Goal: Information Seeking & Learning: Learn about a topic

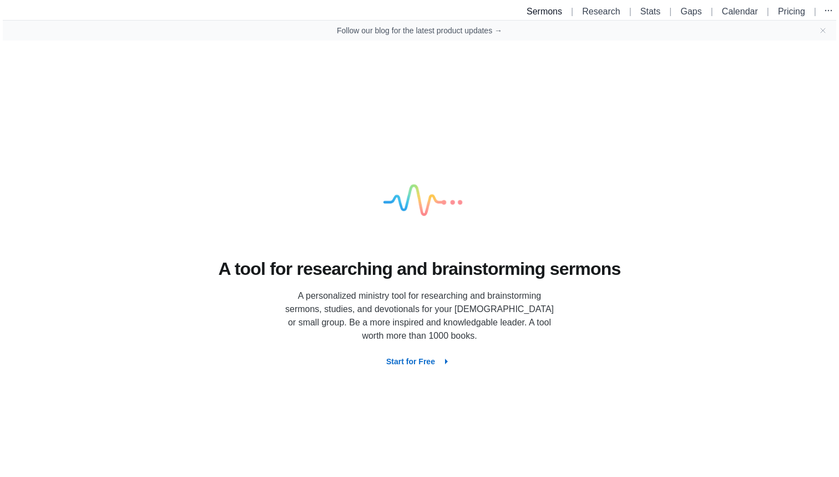
click at [532, 10] on link "Sermons" at bounding box center [545, 11] width 36 height 9
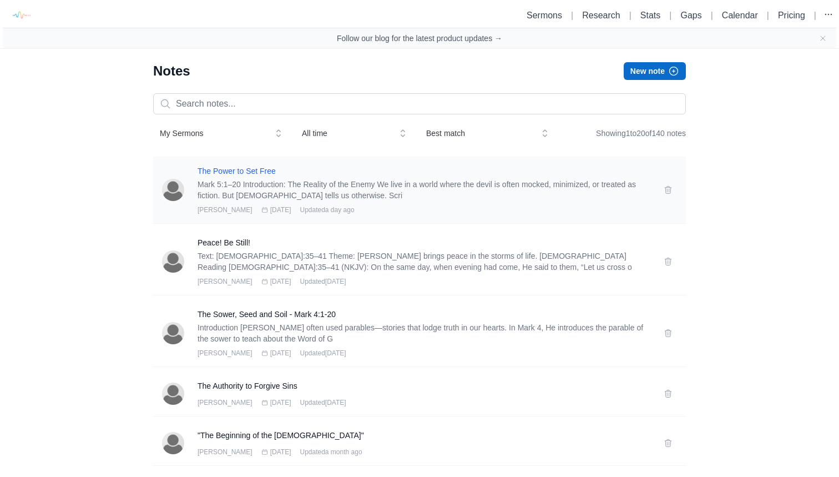
click at [269, 168] on h3 "The Power to Set Free" at bounding box center [424, 170] width 453 height 11
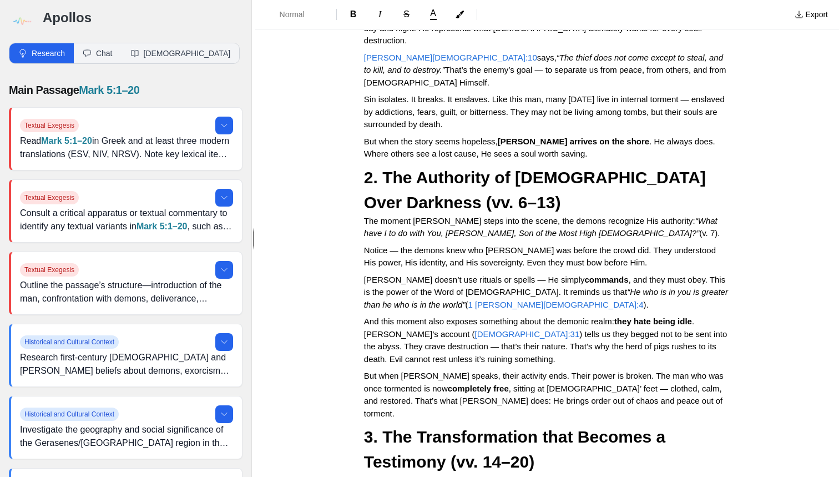
scroll to position [365, 0]
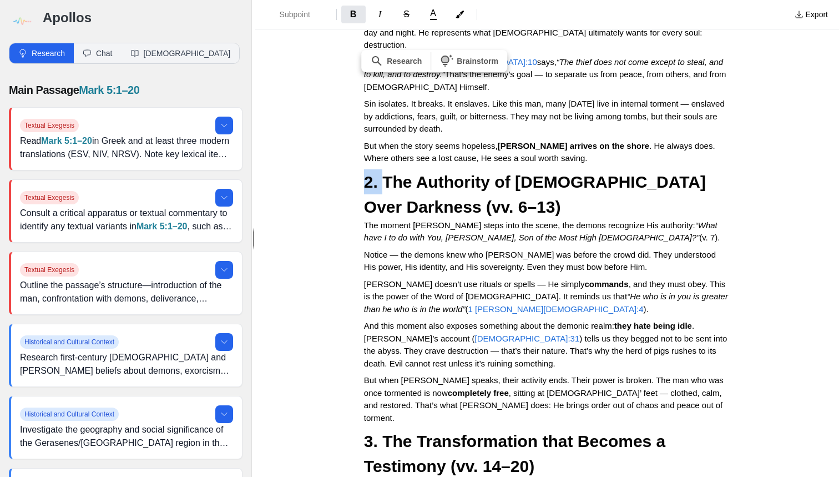
drag, startPoint x: 367, startPoint y: 116, endPoint x: 383, endPoint y: 118, distance: 16.2
click at [399, 169] on h3 "2. The Authority of [DEMOGRAPHIC_DATA] Over Darkness (vv. 6–13)" at bounding box center [547, 194] width 366 height 50
click at [391, 169] on h3 "2. The Authority of [DEMOGRAPHIC_DATA] Over Darkness (vv. 6–13)" at bounding box center [547, 194] width 366 height 50
drag, startPoint x: 367, startPoint y: 113, endPoint x: 378, endPoint y: 114, distance: 10.7
click at [350, 105] on div at bounding box center [344, 112] width 19 height 31
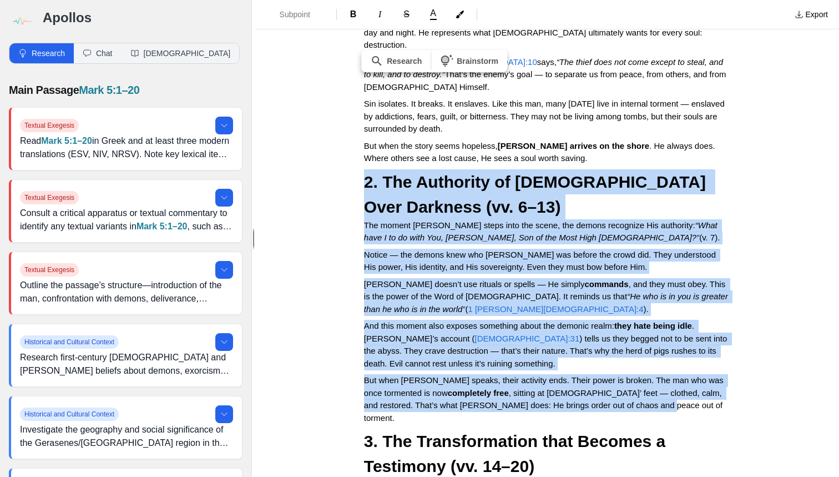
drag, startPoint x: 362, startPoint y: 110, endPoint x: 649, endPoint y: 333, distance: 363.6
click at [649, 333] on div "The Power to Set Free Mark 5:1–20 Introduction: The Reality of the Enemy We liv…" at bounding box center [547, 304] width 444 height 1225
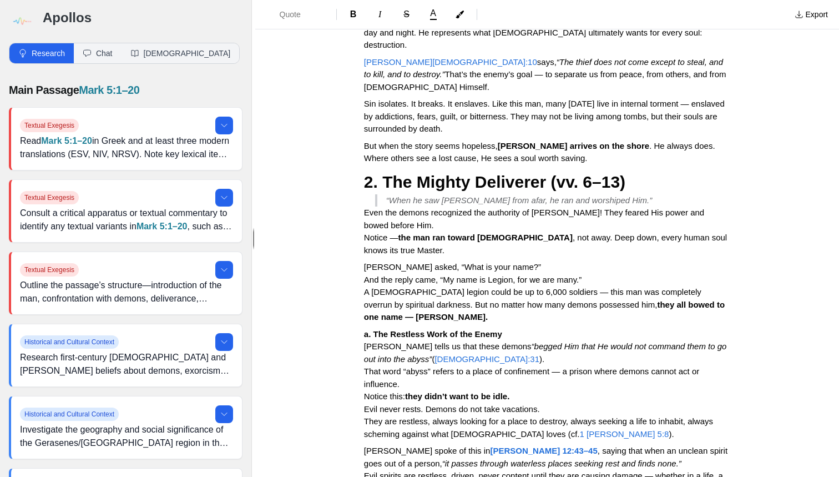
scroll to position [487, 0]
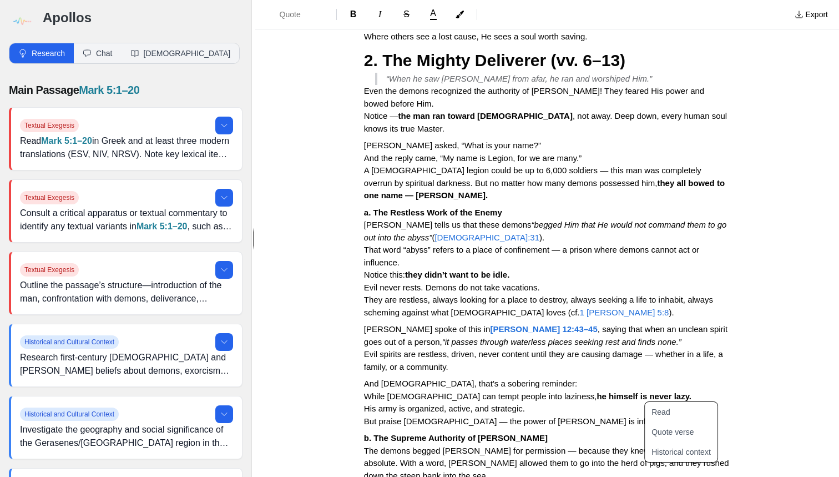
click at [788, 351] on div "The Power to Set Free Mark 5:1–20 Introduction: The Reality of the Enemy We liv…" at bounding box center [547, 320] width 584 height 1501
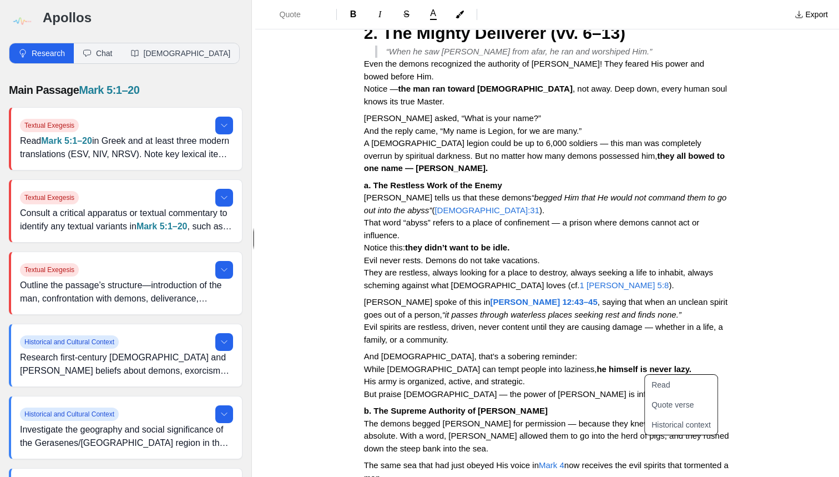
scroll to position [523, 0]
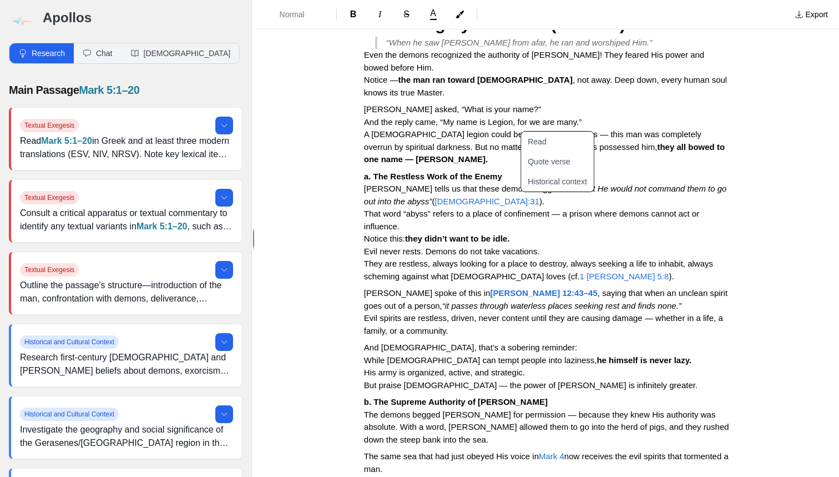
click at [580, 271] on span "1 [PERSON_NAME] 5:8" at bounding box center [624, 275] width 89 height 9
click at [544, 168] on button "Quote verse" at bounding box center [564, 162] width 86 height 20
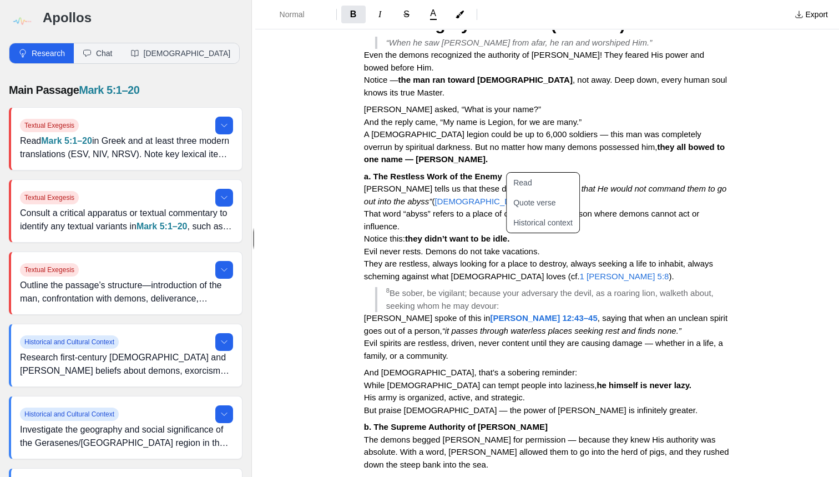
click at [507, 313] on strong "[PERSON_NAME] 12:43–45" at bounding box center [543, 317] width 107 height 9
click at [537, 208] on button "Quote verse" at bounding box center [550, 203] width 86 height 20
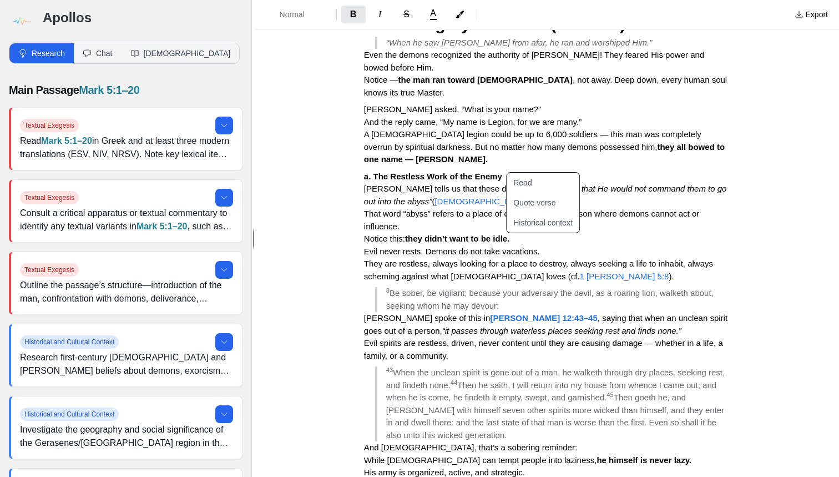
click at [519, 367] on span "When the unclean spirit is gone out of a man, he walketh through dry places, se…" at bounding box center [556, 378] width 341 height 22
click at [631, 441] on p "And [DEMOGRAPHIC_DATA], that’s a sobering reminder: While [DEMOGRAPHIC_DATA] ca…" at bounding box center [547, 466] width 366 height 50
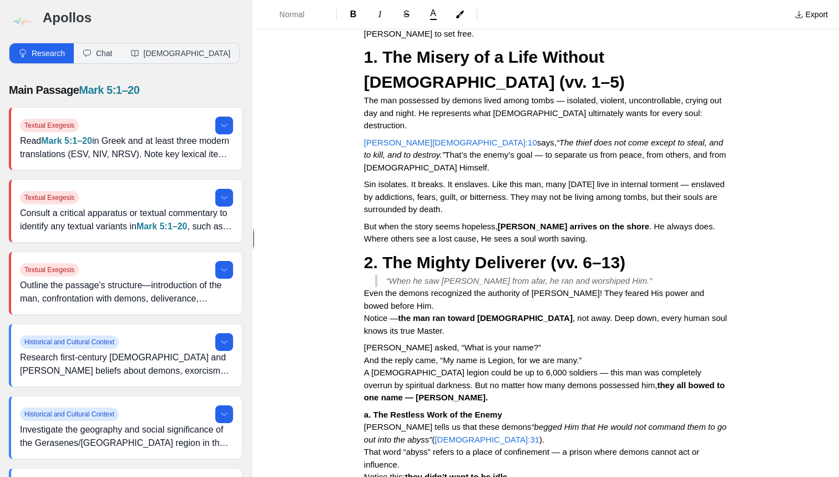
scroll to position [47, 0]
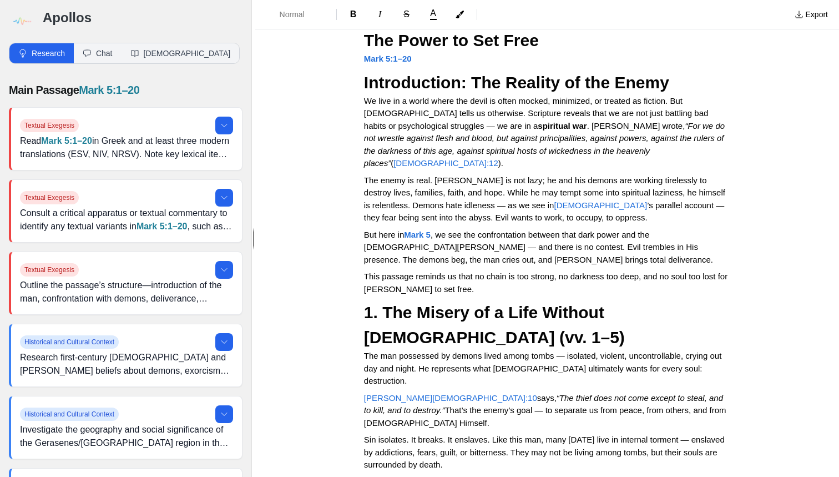
click at [470, 174] on p "The enemy is real. [PERSON_NAME] is not lazy; he and his demons are working tir…" at bounding box center [547, 199] width 366 height 50
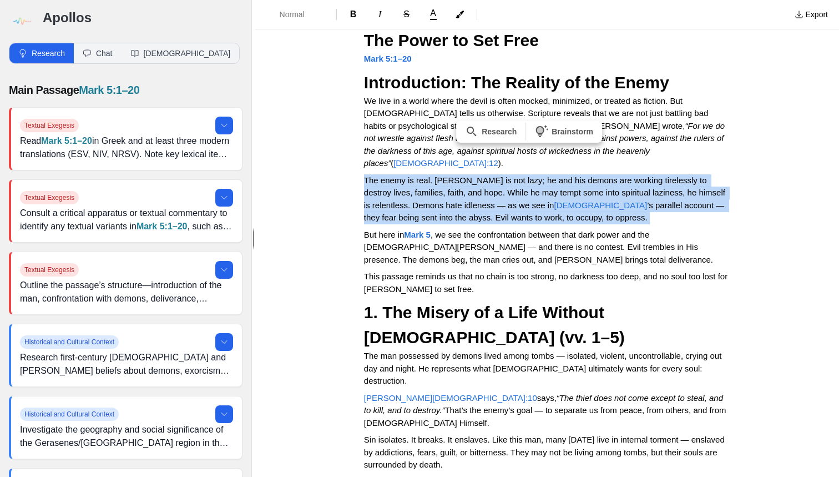
click at [470, 174] on p "The enemy is real. [PERSON_NAME] is not lazy; he and his demons are working tir…" at bounding box center [547, 199] width 366 height 50
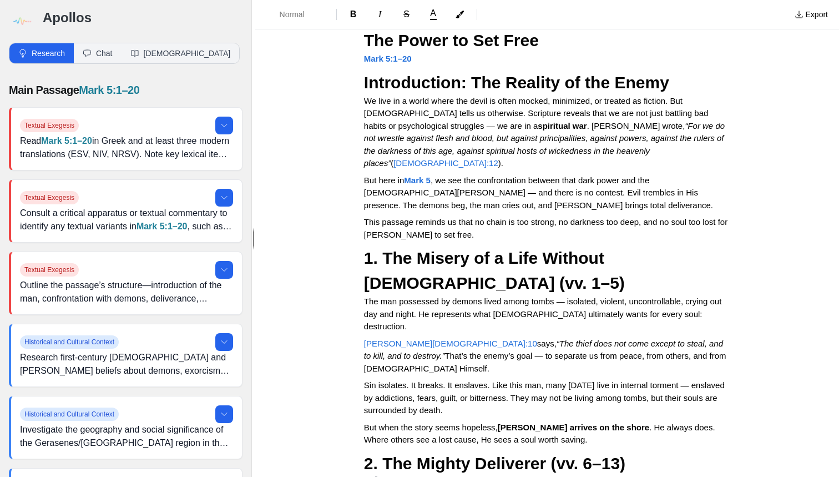
click at [382, 175] on span "But here in" at bounding box center [384, 179] width 41 height 9
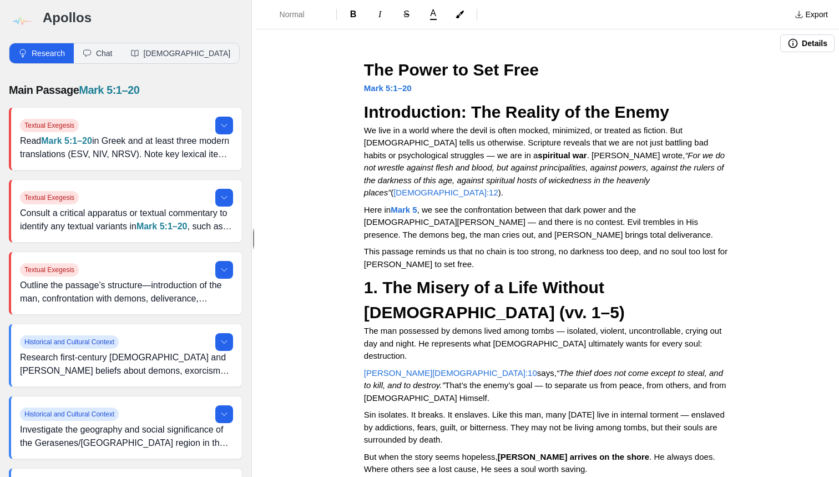
scroll to position [0, 0]
click at [817, 40] on button "Details" at bounding box center [807, 43] width 54 height 18
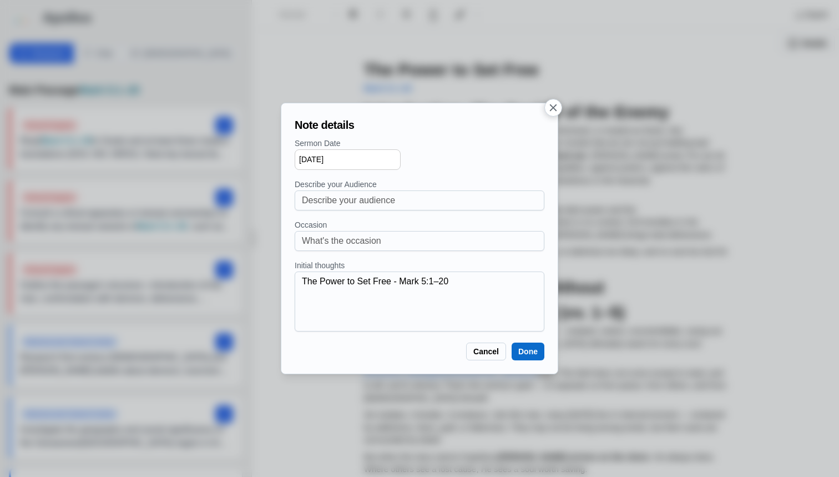
click at [526, 349] on button "Done" at bounding box center [528, 351] width 33 height 18
